Goal: Task Accomplishment & Management: Manage account settings

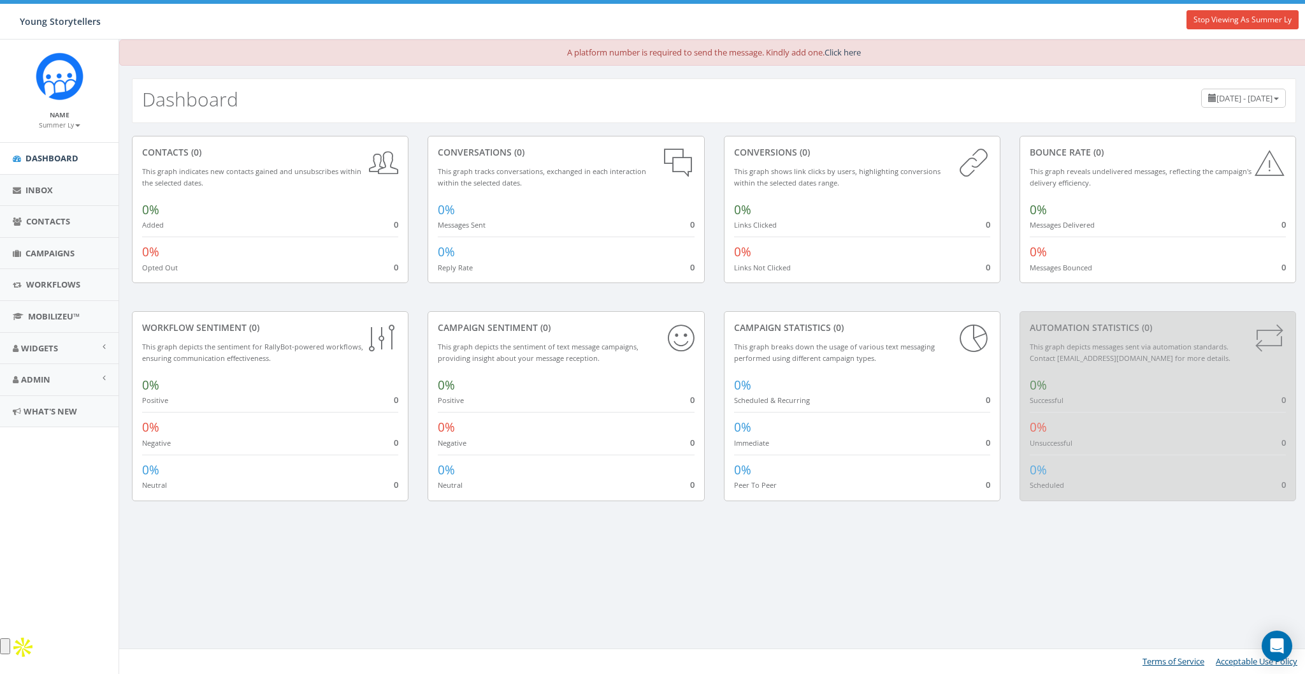
click at [971, 48] on div "A platform number is required to send the message. Kindly add one. Click here" at bounding box center [714, 53] width 1190 height 26
click at [26, 382] on span "Admin" at bounding box center [35, 379] width 29 height 11
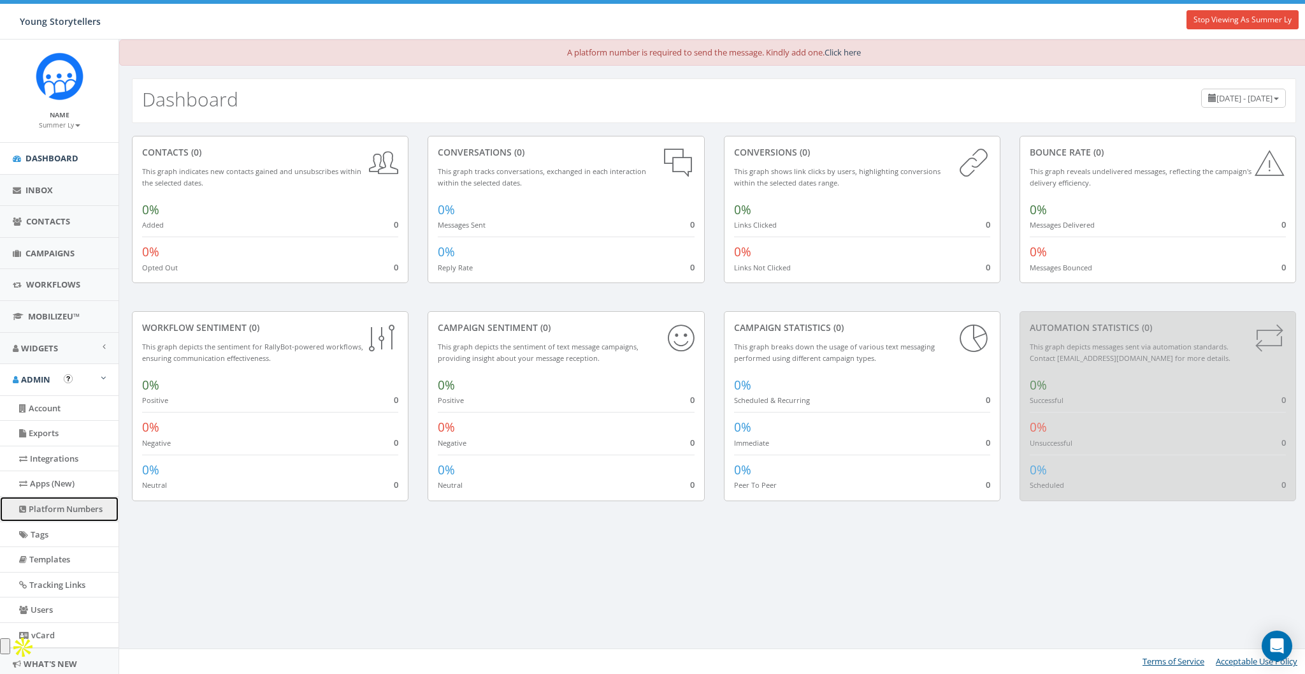
click at [42, 513] on link "Platform Numbers" at bounding box center [59, 509] width 119 height 25
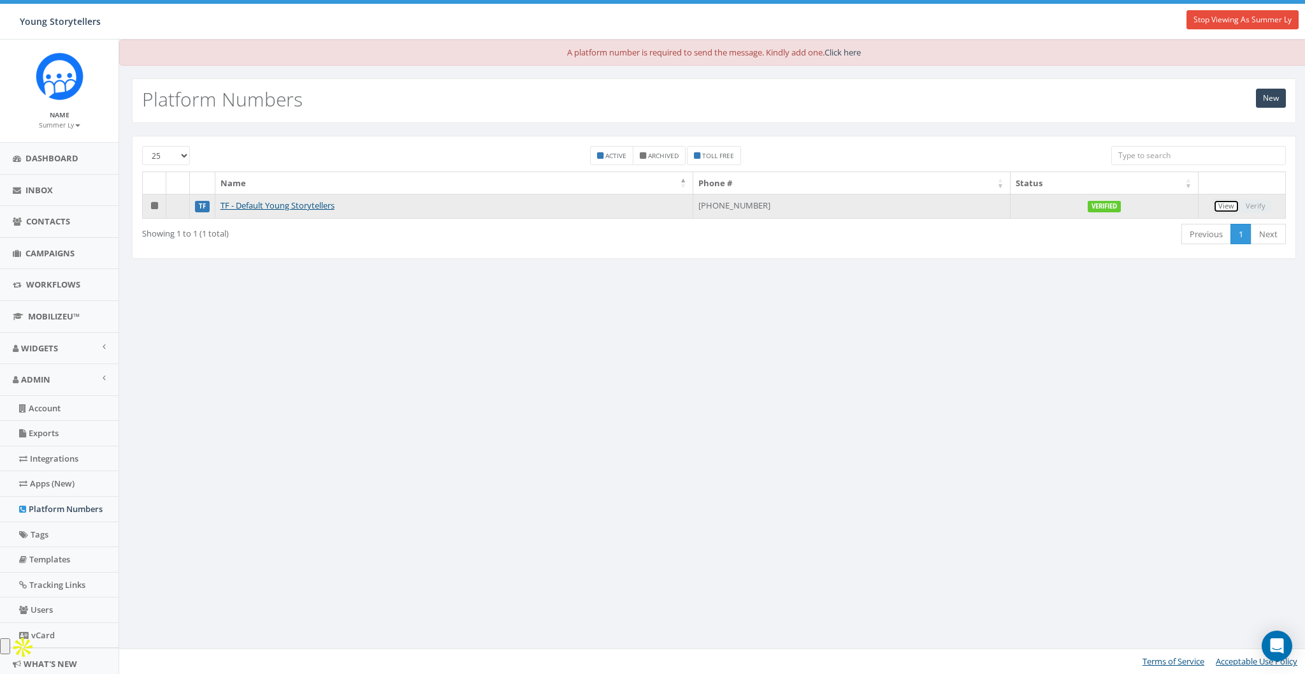
click at [1221, 205] on link "View" at bounding box center [1227, 206] width 26 height 13
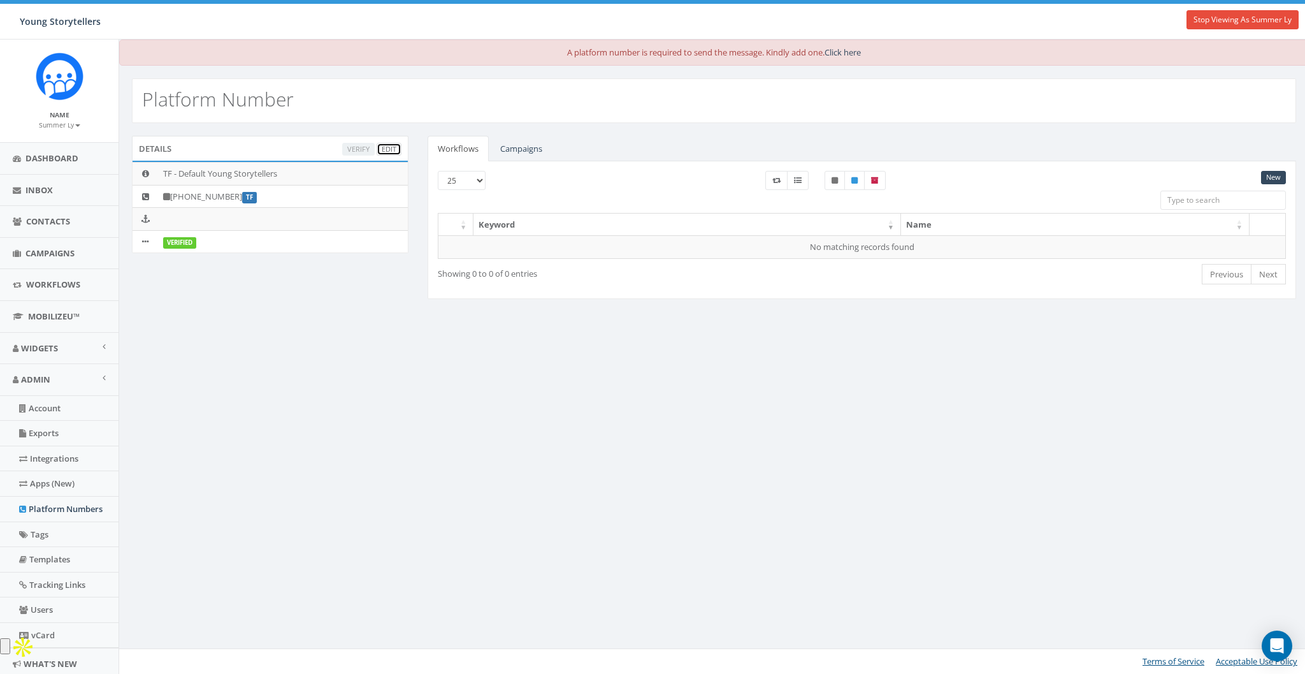
click at [399, 149] on link "Edit" at bounding box center [389, 149] width 25 height 13
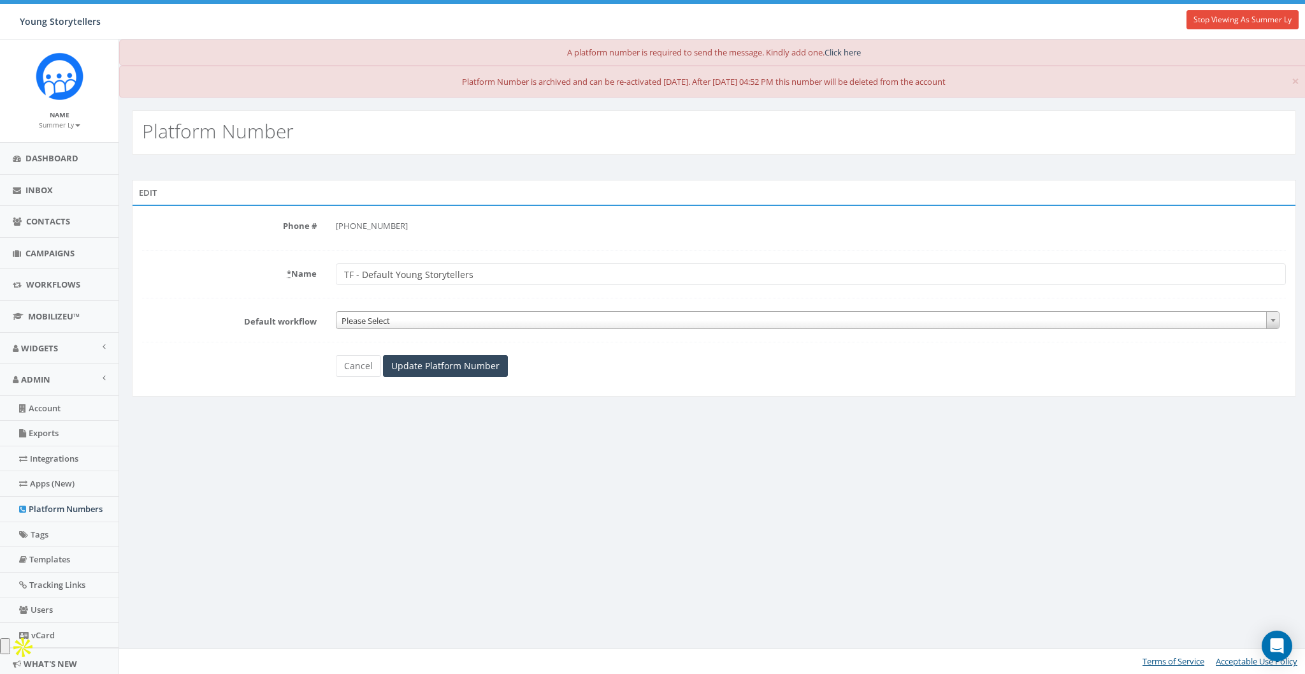
click at [377, 313] on span "Please Select" at bounding box center [808, 321] width 943 height 18
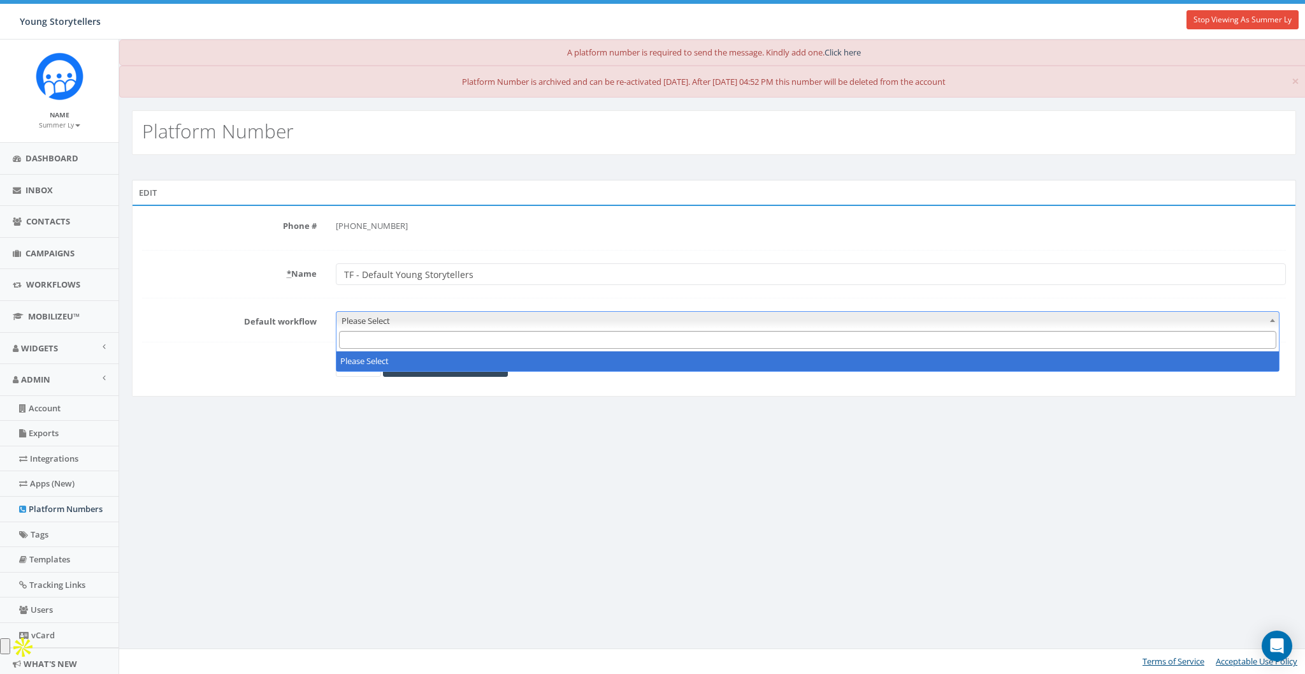
click at [377, 313] on span "Please Select" at bounding box center [808, 321] width 943 height 18
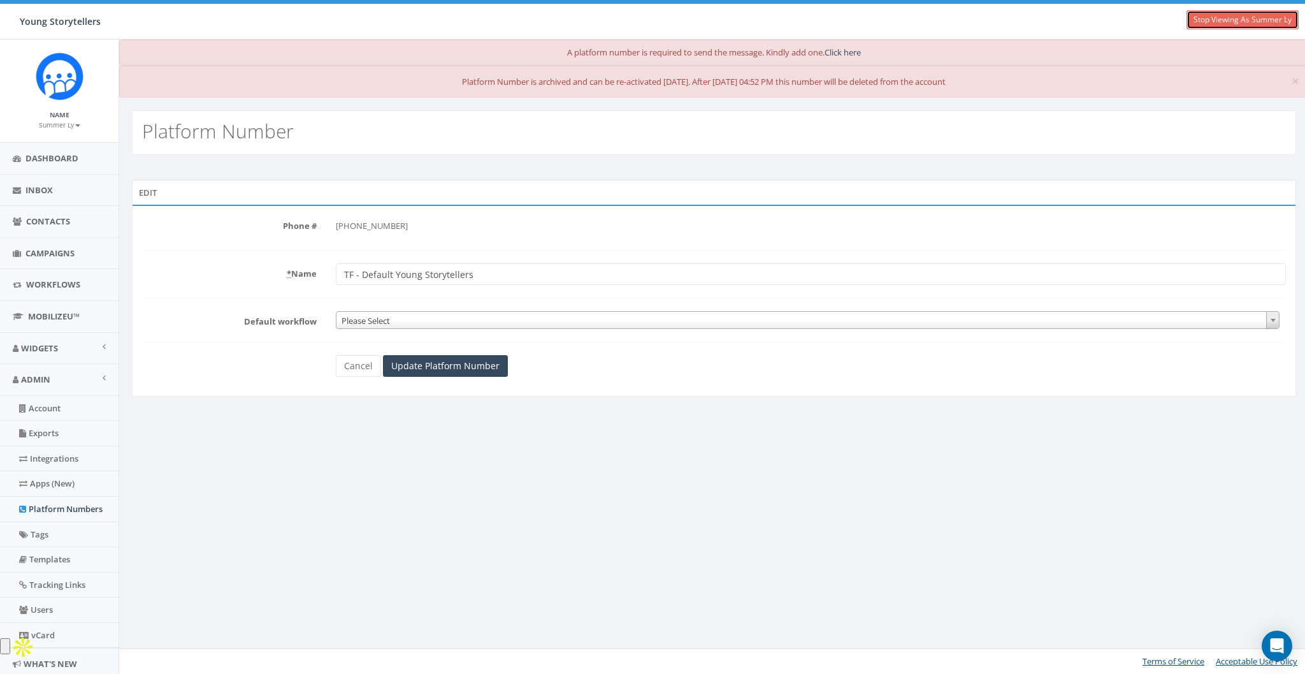
click at [1246, 19] on link "Stop Viewing As Summer Ly" at bounding box center [1243, 19] width 112 height 19
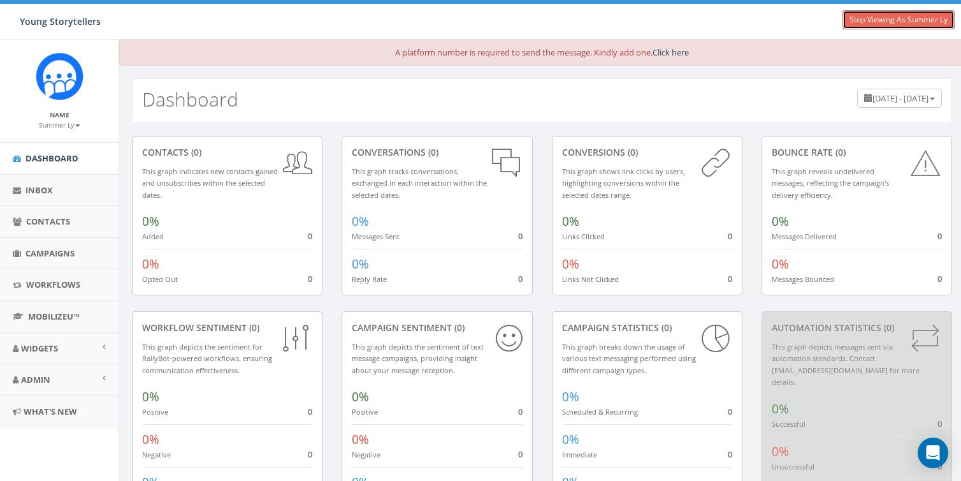
click at [866, 22] on link "Stop Viewing As Summer Ly" at bounding box center [899, 19] width 112 height 19
